Goal: Use online tool/utility

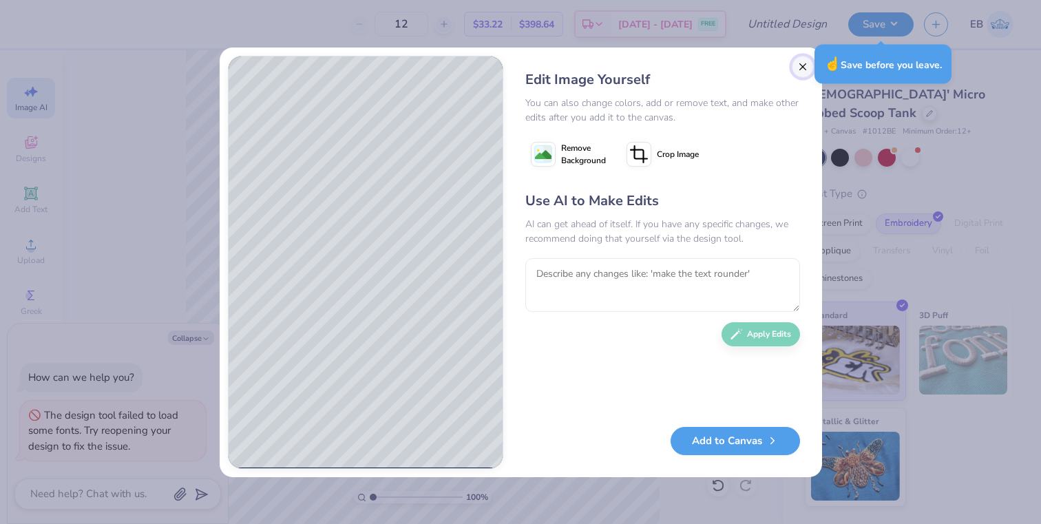
click at [799, 72] on button "Close" at bounding box center [803, 67] width 22 height 22
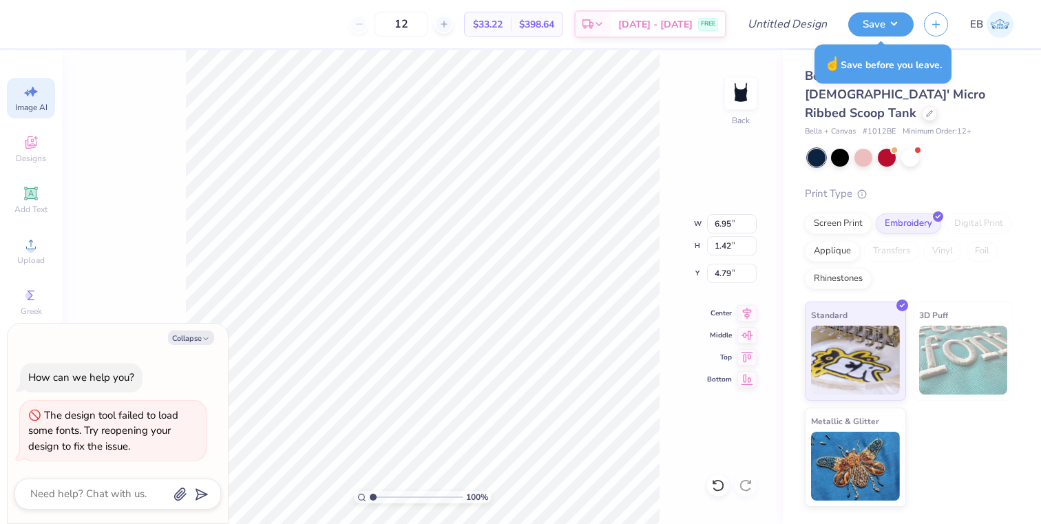
type textarea "x"
type input "4.08"
click at [192, 324] on div "Collapse How can we help you? The design tool failed to load some fonts. Try re…" at bounding box center [118, 424] width 220 height 200
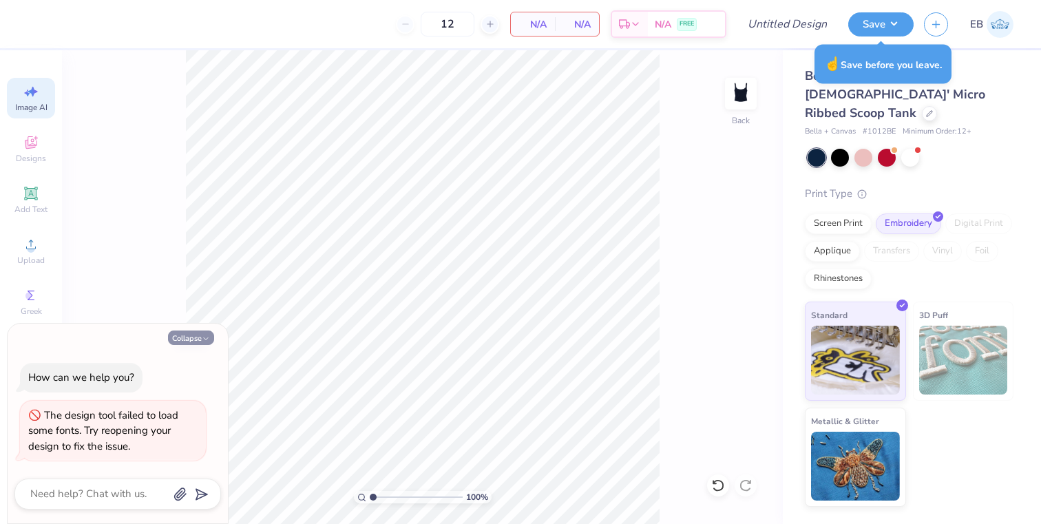
click at [192, 339] on button "Collapse" at bounding box center [191, 338] width 46 height 14
type textarea "x"
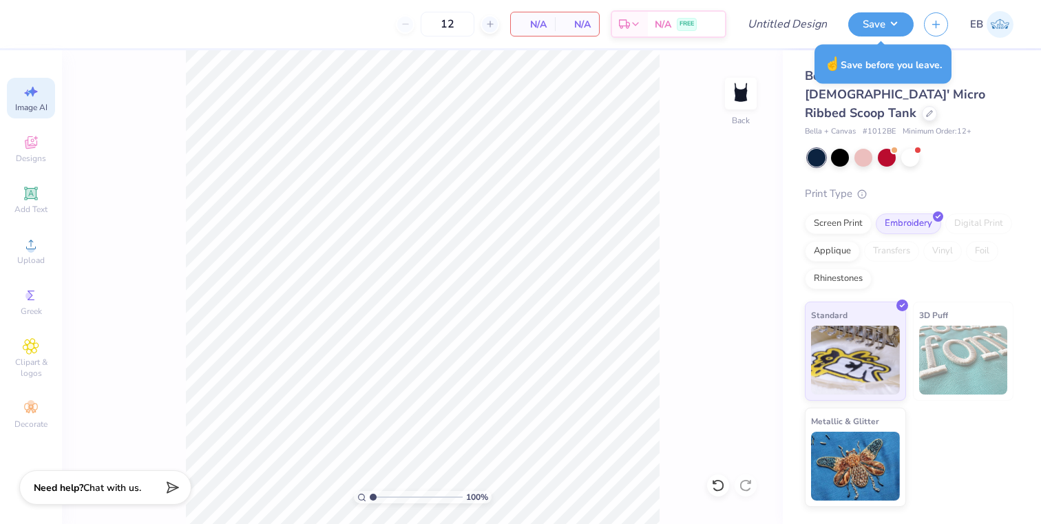
click at [32, 100] on div "Image AI" at bounding box center [31, 98] width 48 height 41
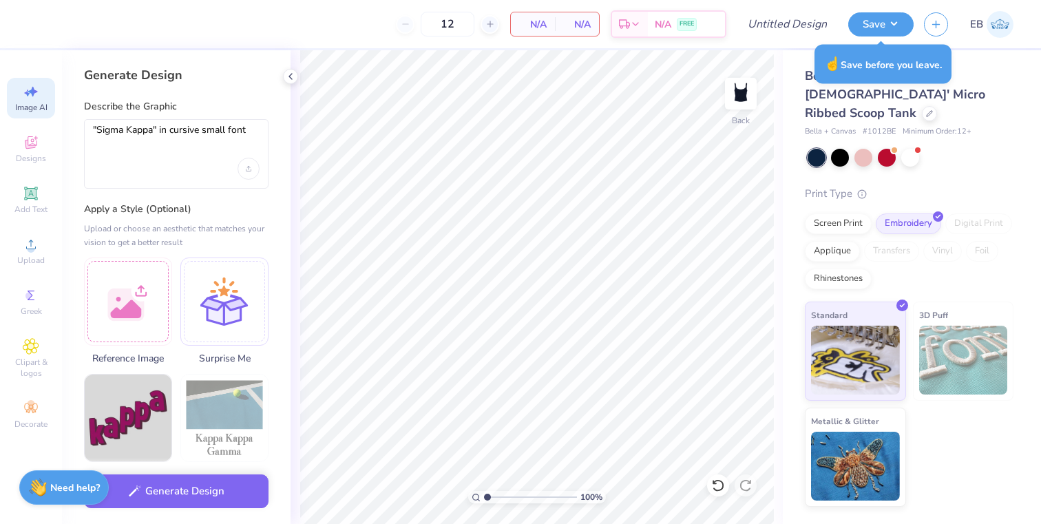
scroll to position [0, 0]
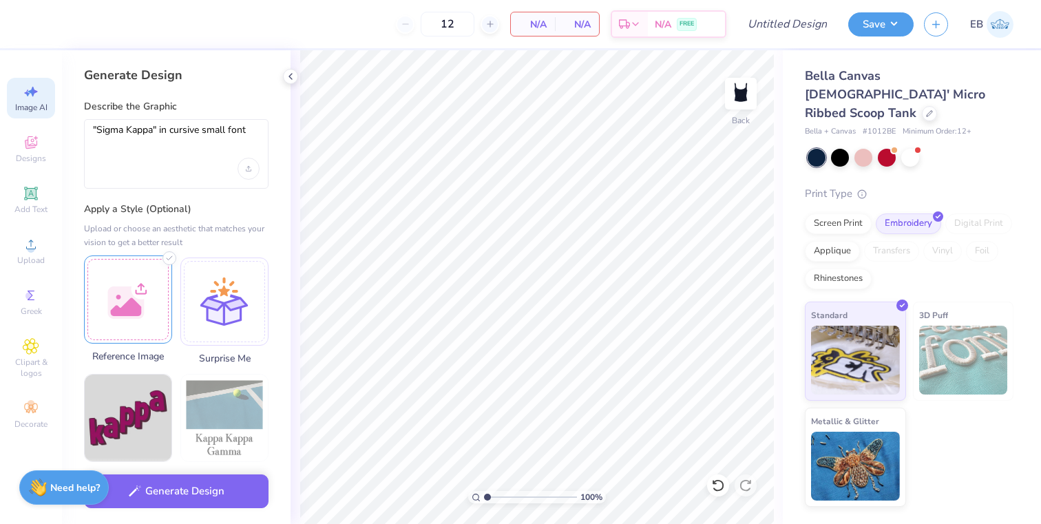
click at [149, 293] on div at bounding box center [128, 299] width 88 height 88
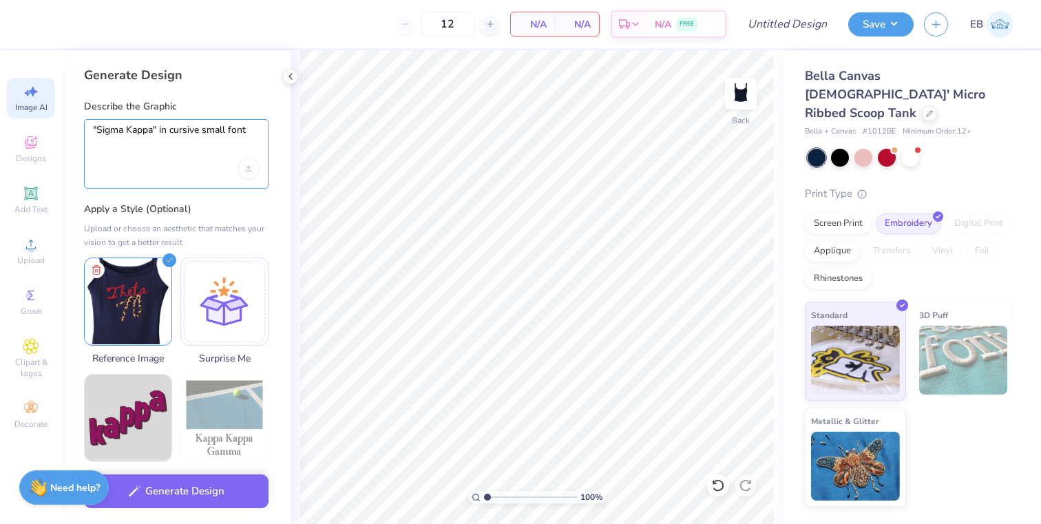
click at [174, 143] on textarea ""Sigma Kappa" in cursive small font" at bounding box center [176, 141] width 167 height 34
drag, startPoint x: 252, startPoint y: 133, endPoint x: 167, endPoint y: 133, distance: 84.7
click at [167, 133] on textarea ""Sigma Kappa" in cursive small font" at bounding box center [176, 141] width 167 height 34
click at [109, 143] on textarea ""Sigma Kappa" instead of theta and 74 istead of 70" at bounding box center [176, 141] width 167 height 34
click at [131, 161] on div ""Sigma Kappa" instead of theta and 74 istead of 70" at bounding box center [176, 154] width 185 height 70
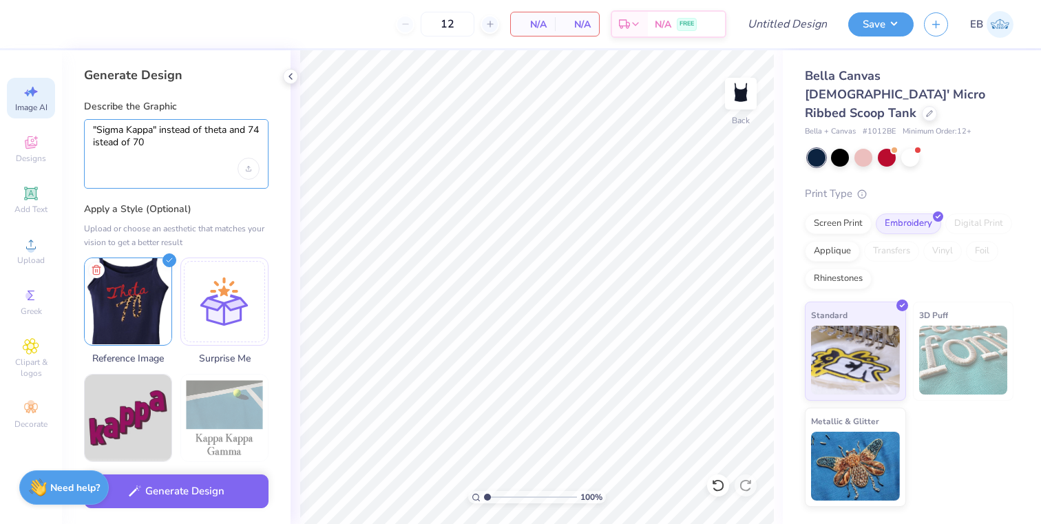
click at [126, 143] on textarea ""Sigma Kappa" instead of theta and 74 istead of 70" at bounding box center [176, 141] width 167 height 34
click at [186, 497] on button "Generate Design" at bounding box center [176, 488] width 185 height 34
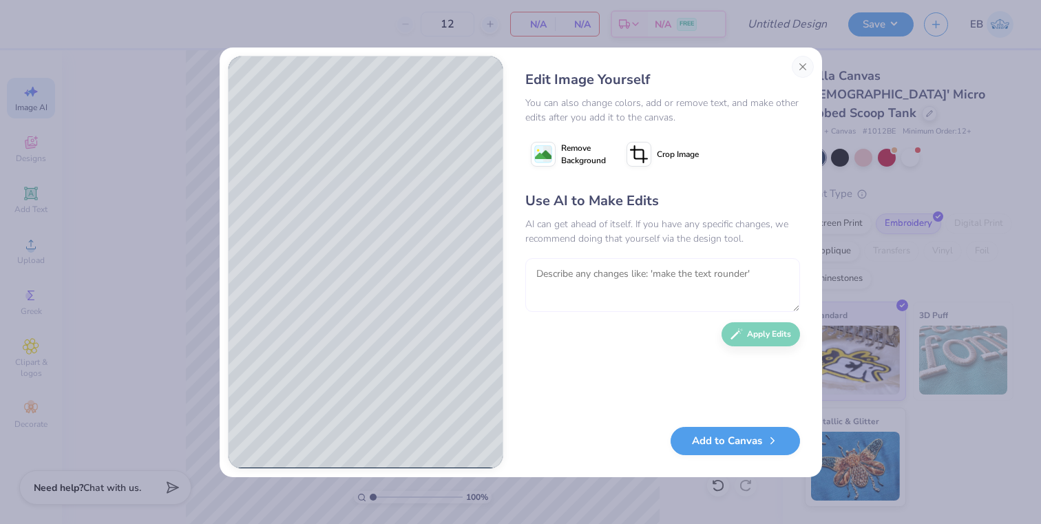
click at [576, 291] on textarea at bounding box center [662, 285] width 275 height 54
click at [800, 58] on button "Close" at bounding box center [803, 67] width 22 height 22
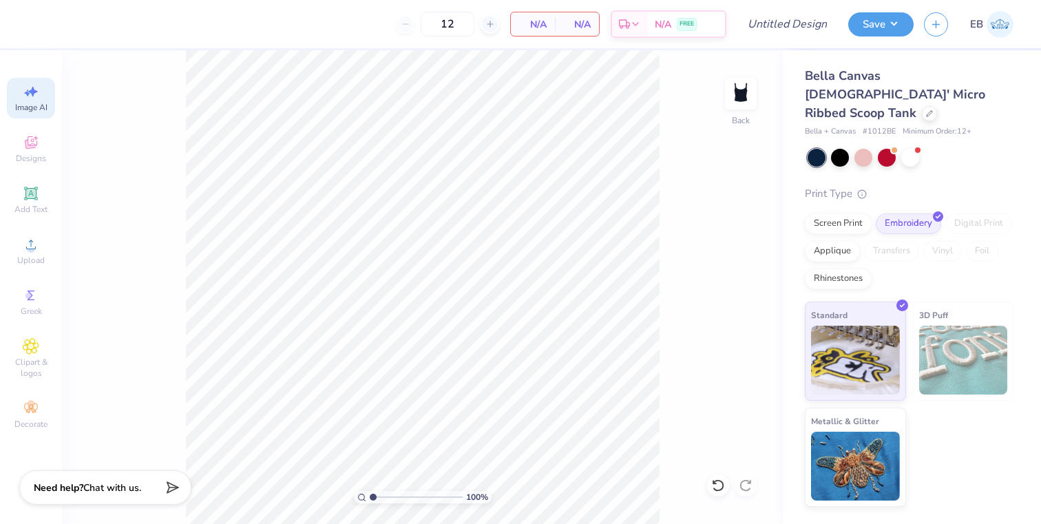
scroll to position [0, 31]
click at [32, 106] on span "Image AI" at bounding box center [31, 107] width 32 height 11
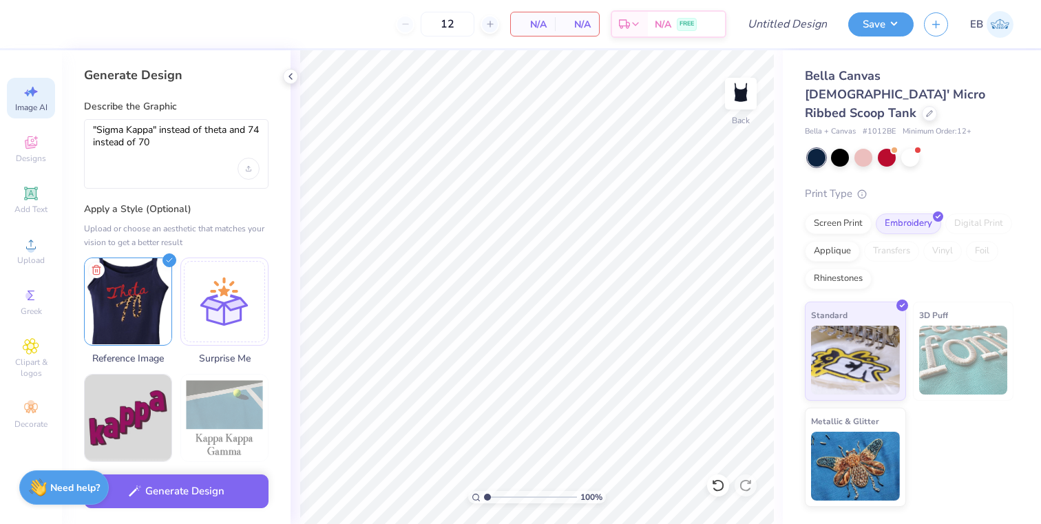
scroll to position [0, 0]
click at [171, 149] on textarea ""Sigma Kappa" instead of theta and 74 instead of 70" at bounding box center [176, 141] width 167 height 34
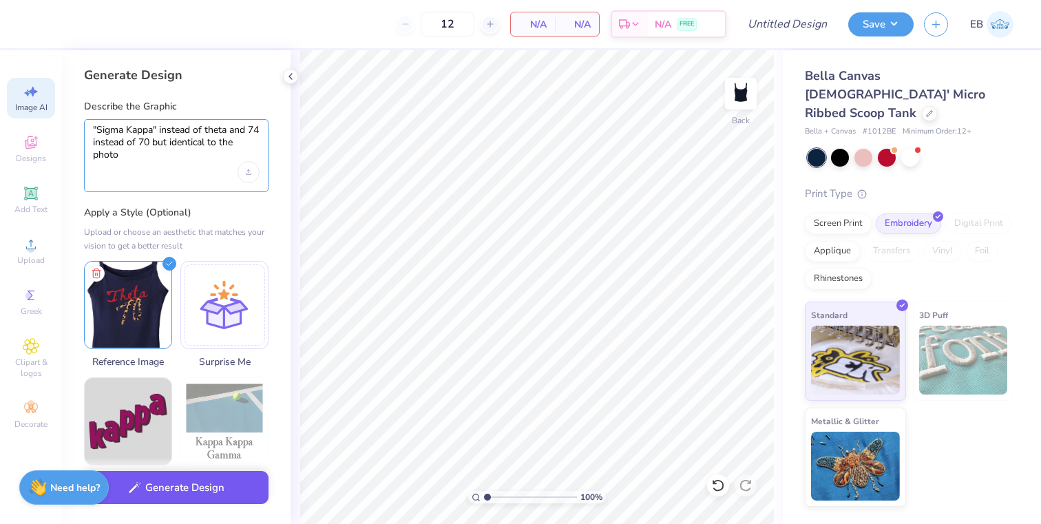
type textarea ""Sigma Kappa" instead of theta and 74 instead of 70 but identical to the photo"
click at [158, 483] on button "Generate Design" at bounding box center [176, 488] width 185 height 34
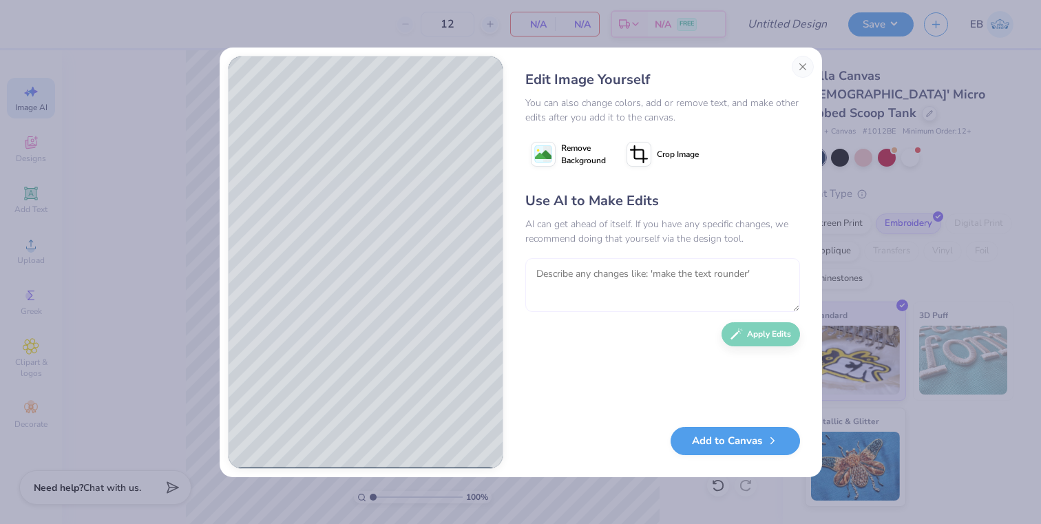
click at [566, 272] on textarea at bounding box center [662, 285] width 275 height 54
click at [804, 64] on button "Close" at bounding box center [803, 67] width 22 height 22
